Goal: Information Seeking & Learning: Understand process/instructions

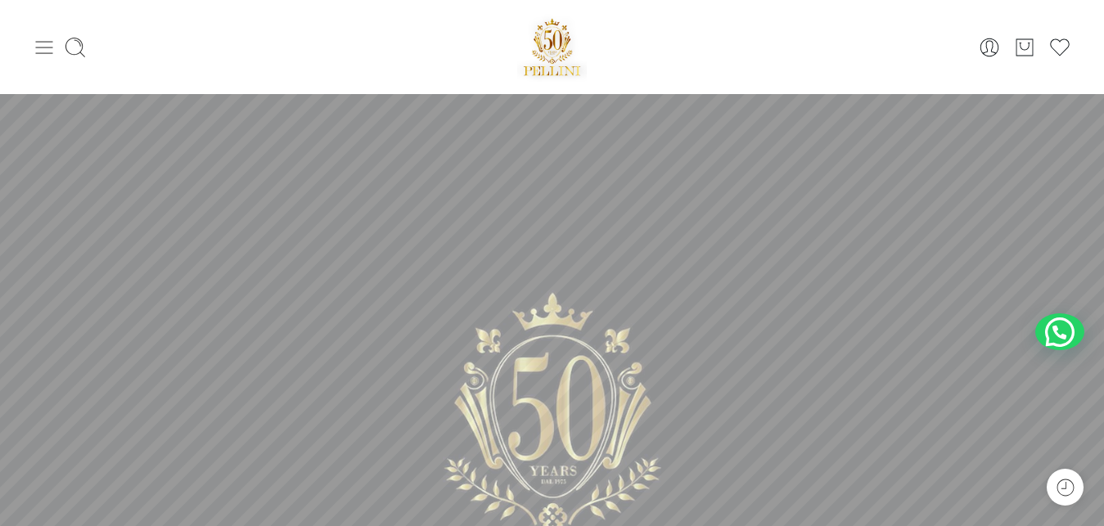
click at [44, 47] on icon at bounding box center [44, 47] width 17 height 13
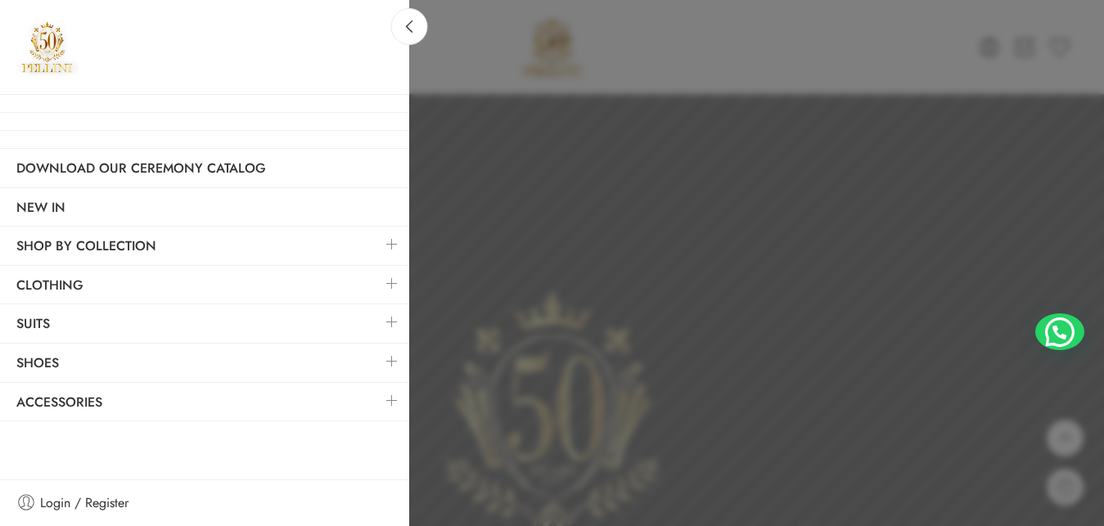
click at [389, 280] on link at bounding box center [392, 283] width 34 height 35
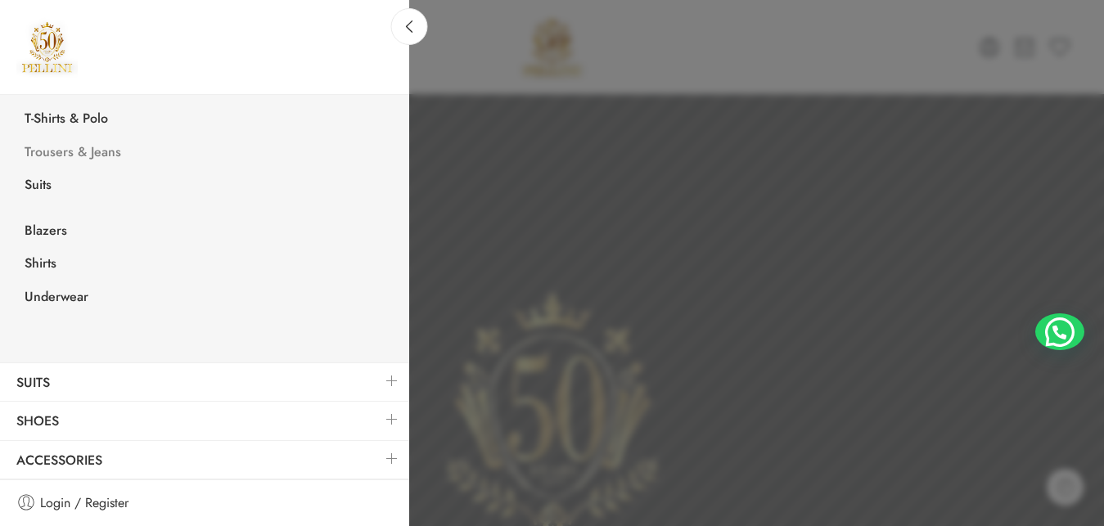
scroll to position [76, 0]
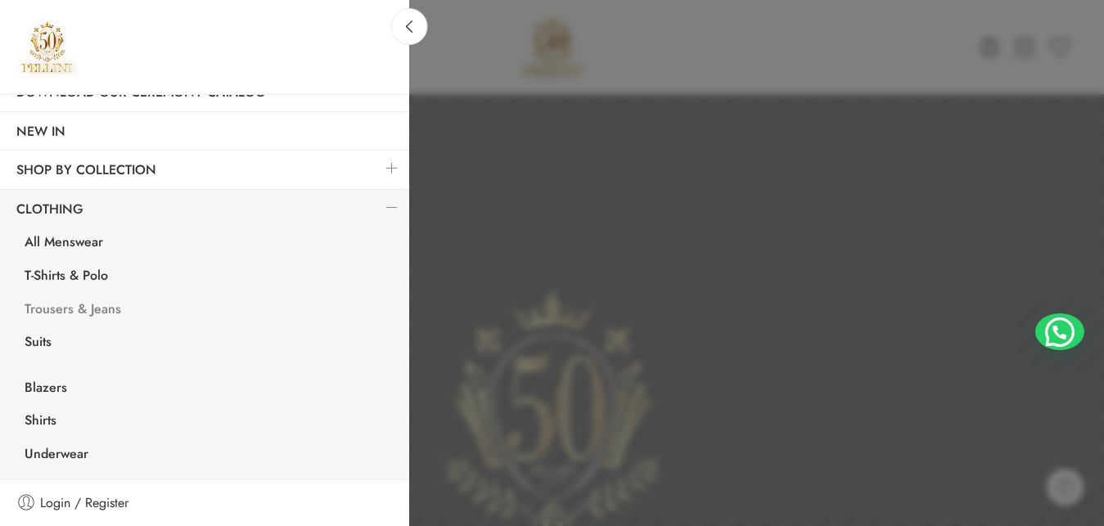
click at [104, 307] on link "Trousers & Jeans" at bounding box center [208, 312] width 401 height 34
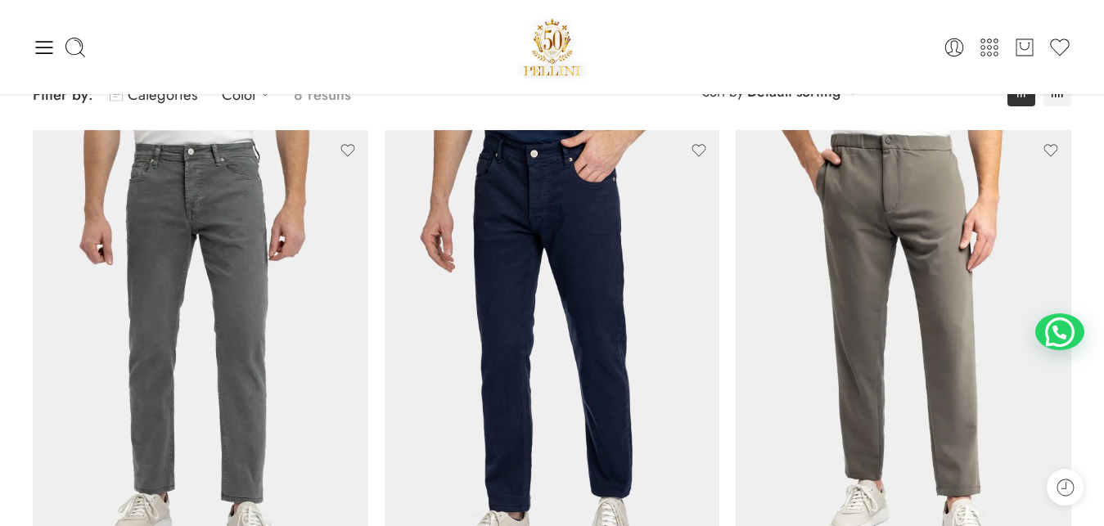
scroll to position [174, 0]
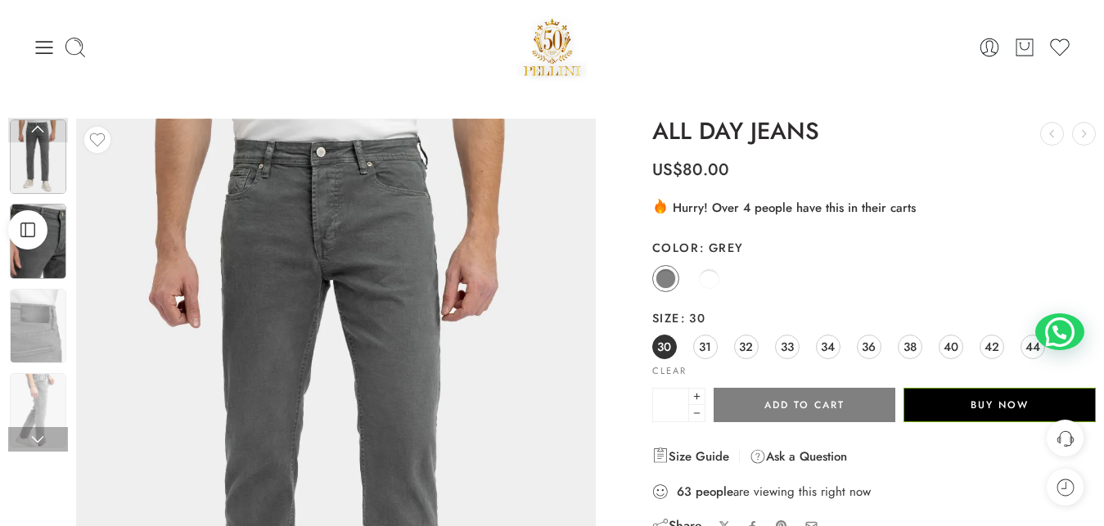
click at [56, 253] on img at bounding box center [38, 241] width 56 height 74
click at [45, 250] on div "Open Sidebar" at bounding box center [28, 229] width 56 height 39
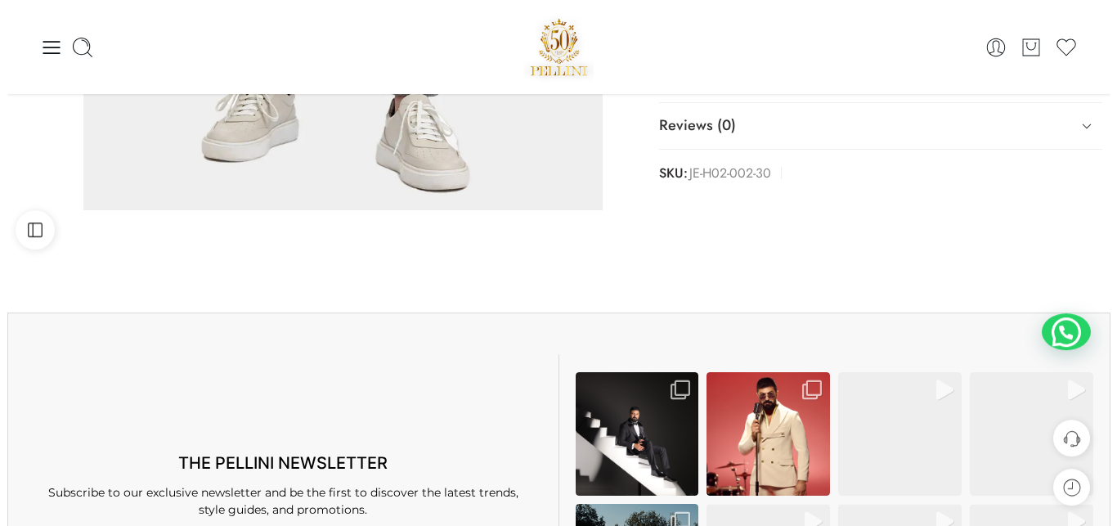
scroll to position [250, 0]
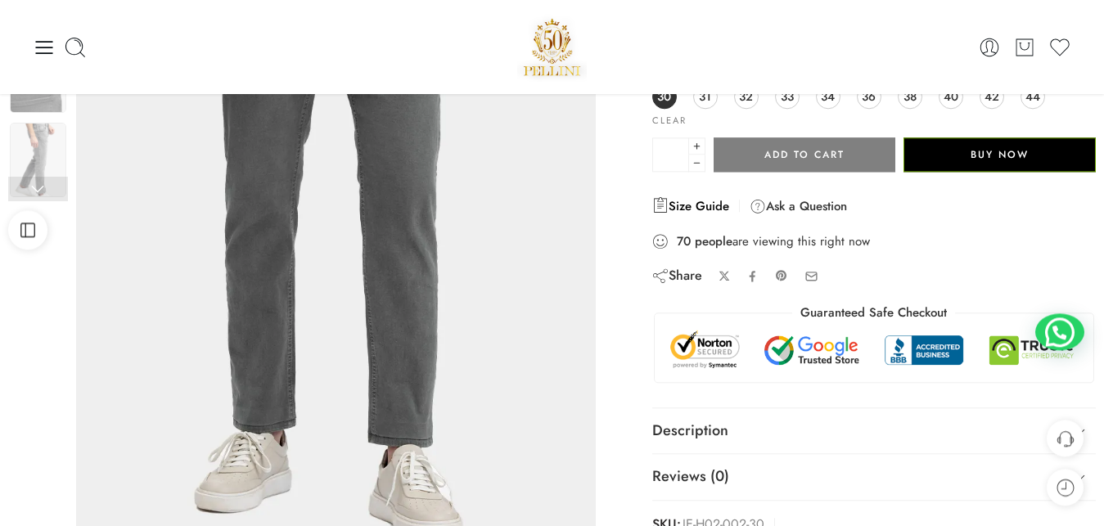
click at [653, 205] on icon at bounding box center [660, 204] width 16 height 16
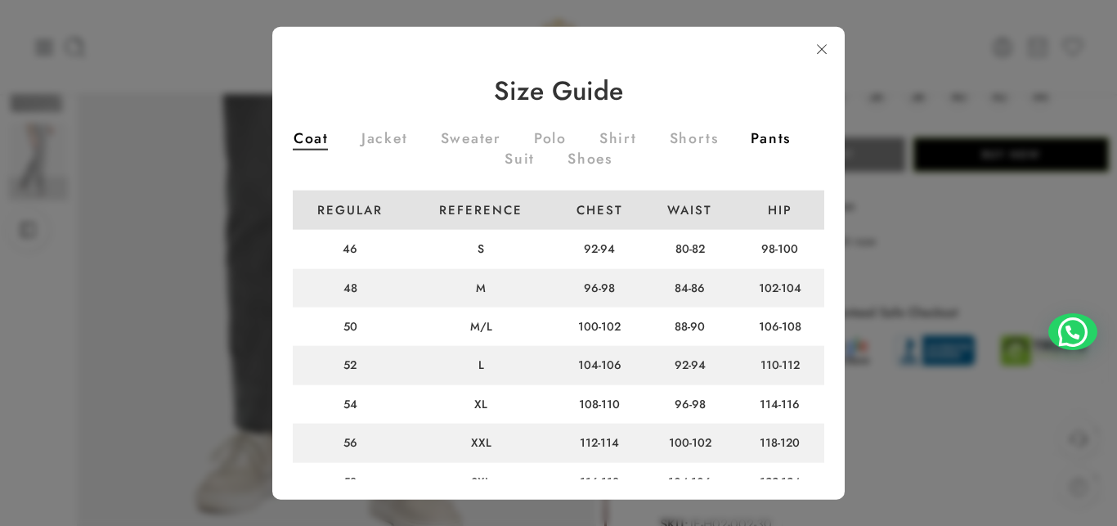
click at [751, 149] on link "Pants" at bounding box center [771, 140] width 40 height 18
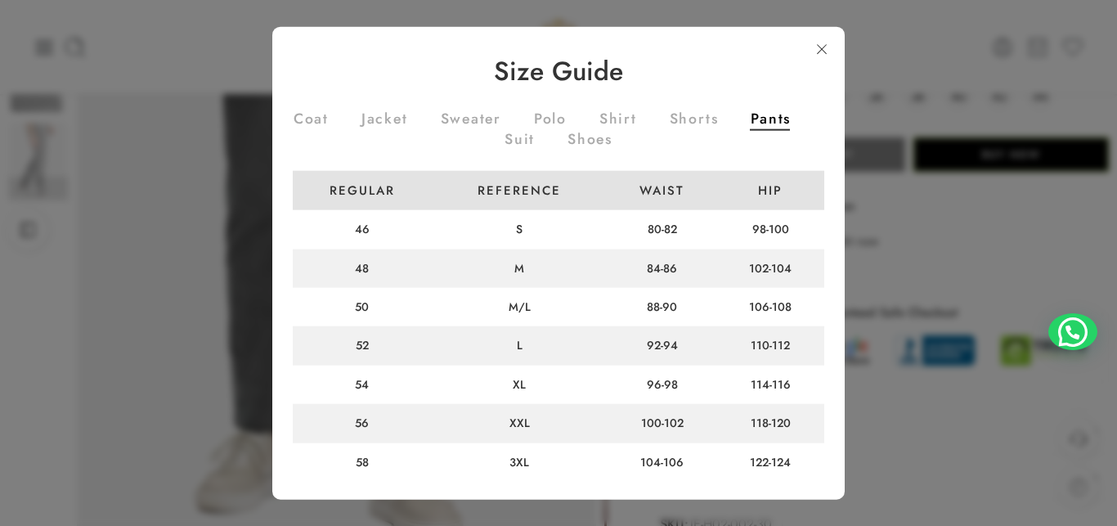
scroll to position [0, 0]
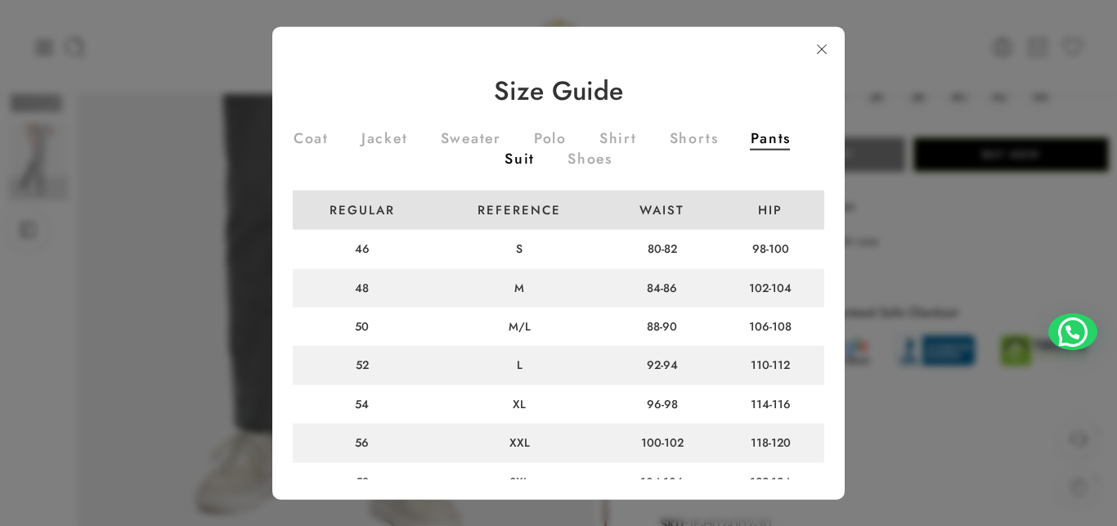
click at [535, 160] on link "Suit" at bounding box center [520, 161] width 30 height 18
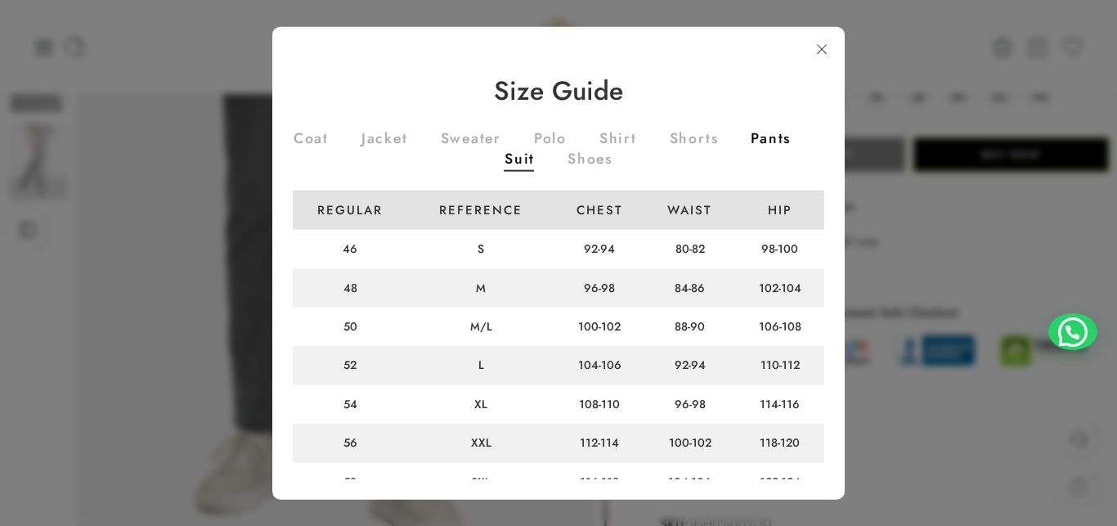
click at [751, 149] on link "Pants" at bounding box center [771, 140] width 40 height 18
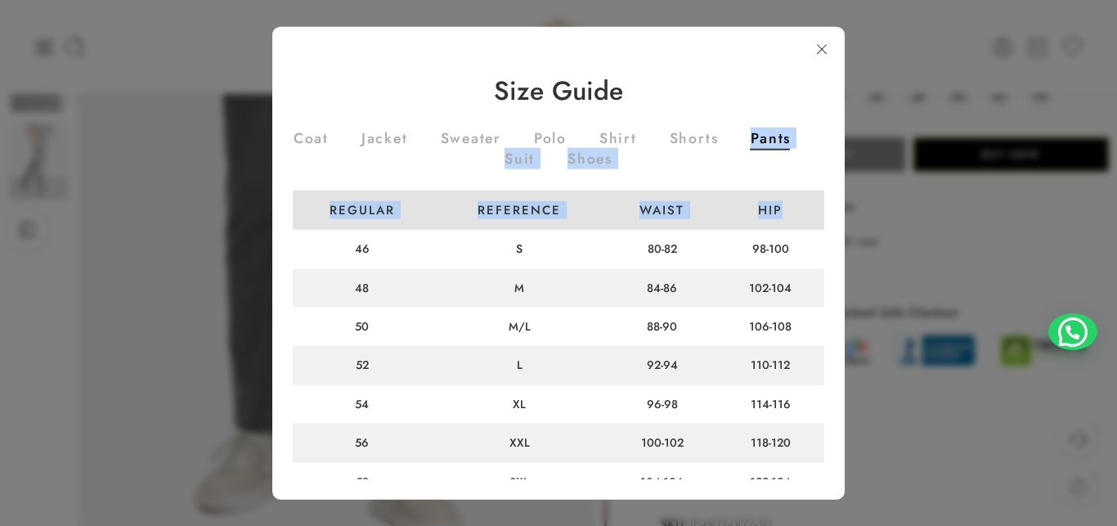
drag, startPoint x: 821, startPoint y: 206, endPoint x: 771, endPoint y: 101, distance: 116.7
click at [771, 101] on div "Size Guide Coat Jacket Sweater Polo Shirt Shorts Pants Suit Shoes Regular Refer…" at bounding box center [558, 263] width 573 height 474
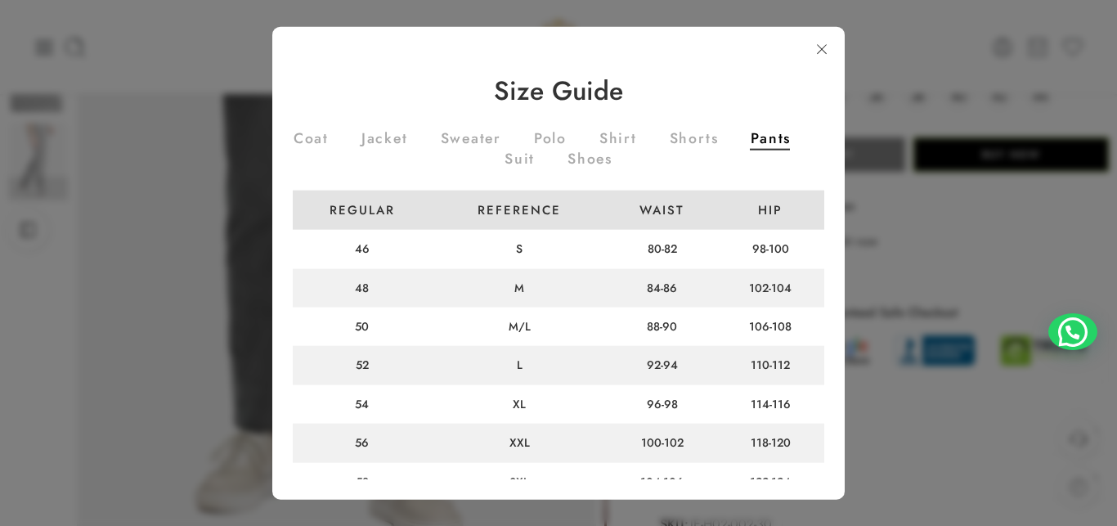
click at [771, 101] on h3 "Size Guide" at bounding box center [559, 90] width 532 height 26
click at [719, 139] on link "Shorts" at bounding box center [694, 140] width 49 height 18
click at [408, 139] on link "Jacket" at bounding box center [385, 140] width 47 height 18
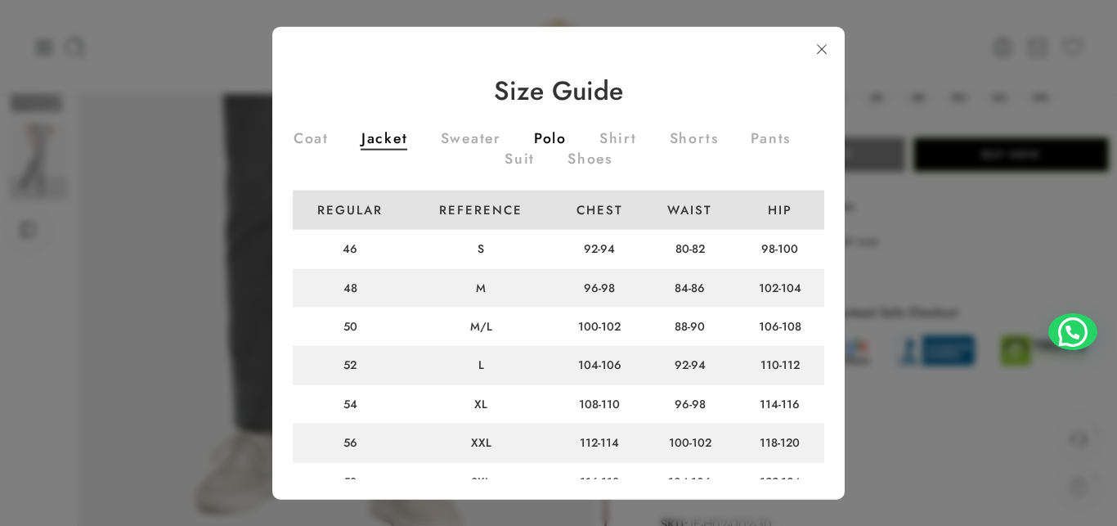
click at [567, 138] on link "Polo" at bounding box center [550, 140] width 33 height 18
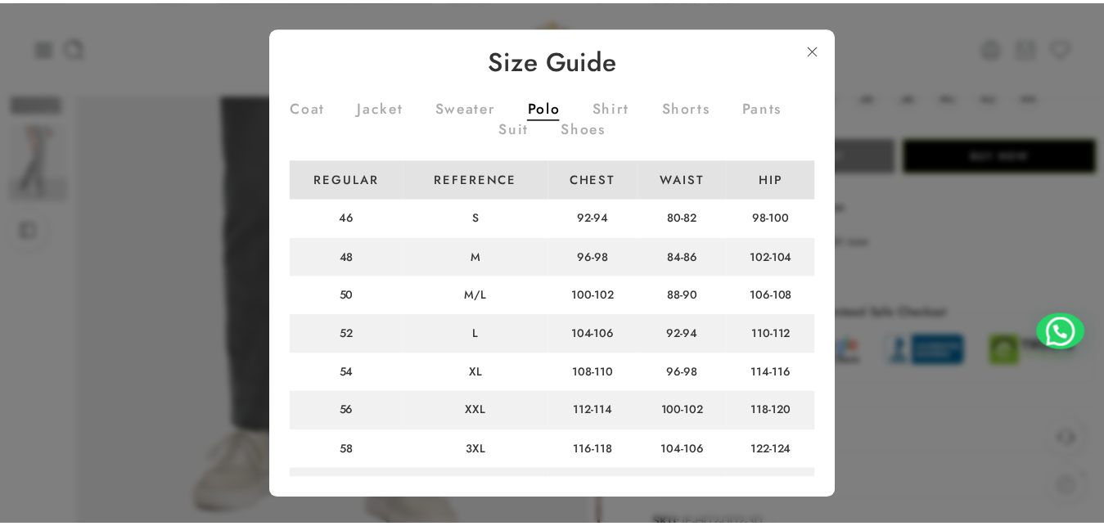
scroll to position [132, 0]
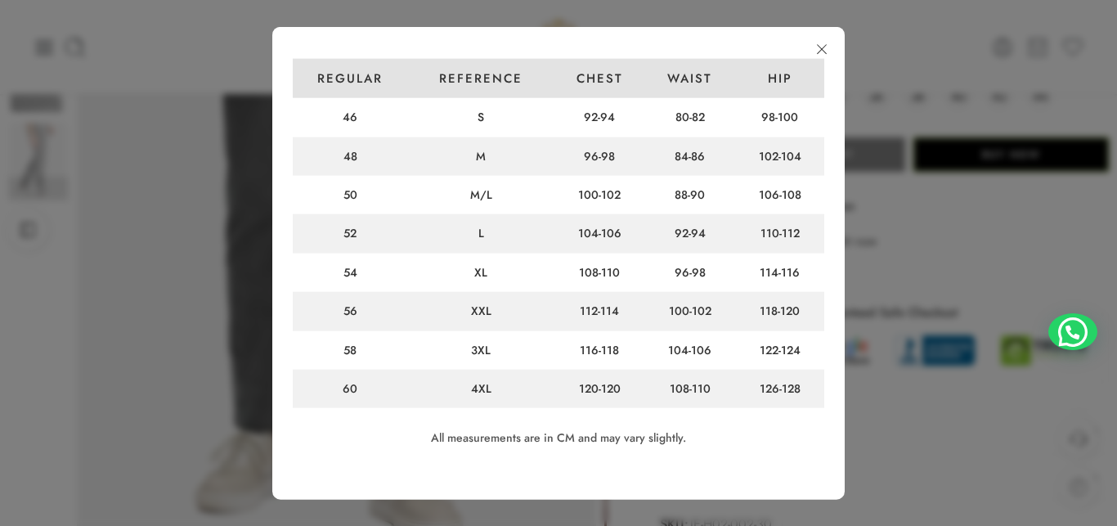
click at [817, 51] on link at bounding box center [821, 48] width 29 height 29
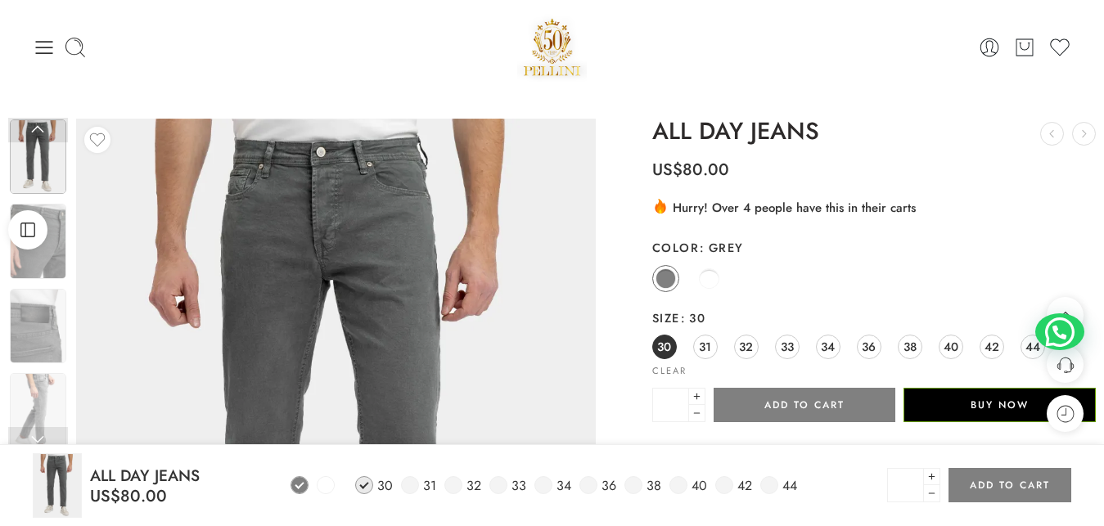
scroll to position [759, 0]
